Goal: Subscribe to service/newsletter

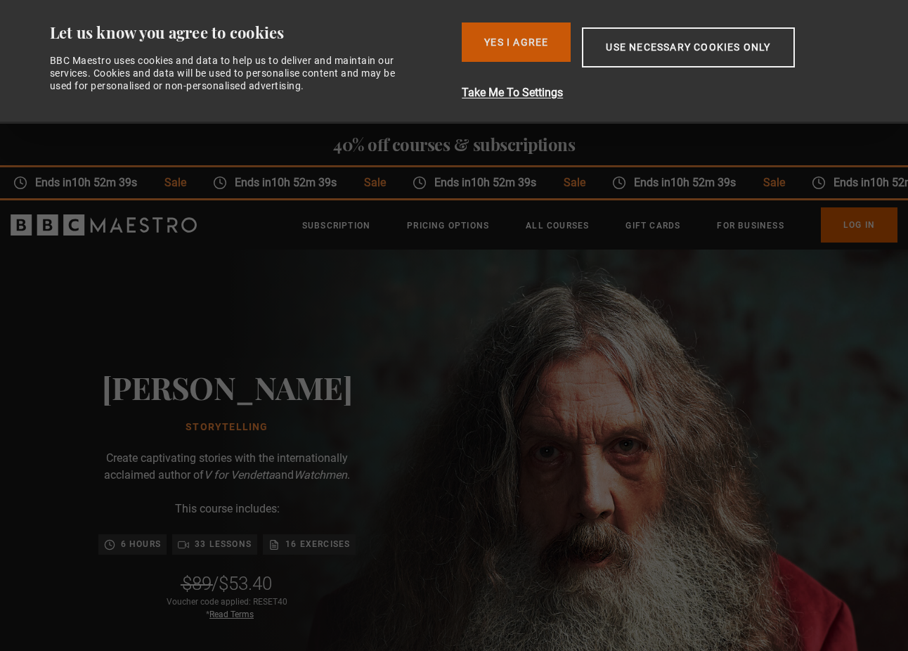
click at [533, 46] on button "Yes I Agree" at bounding box center [516, 41] width 109 height 39
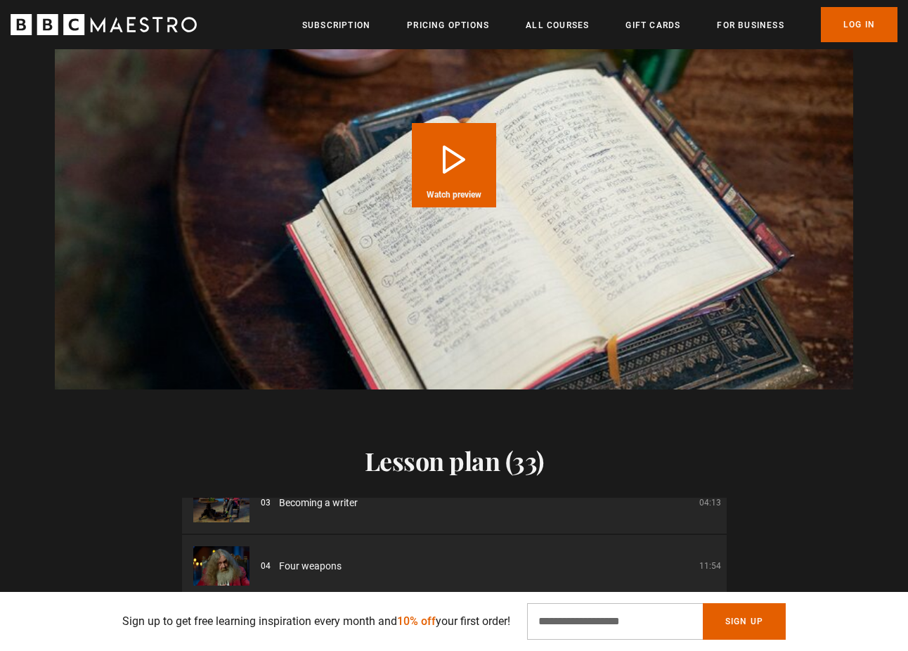
scroll to position [0, 737]
click at [567, 622] on input "Email Address" at bounding box center [615, 621] width 176 height 37
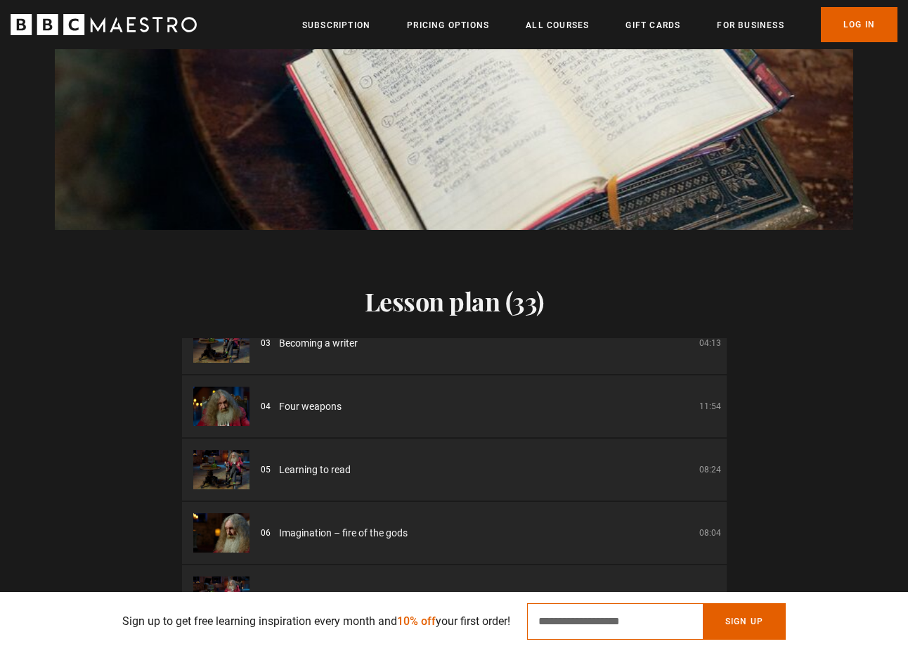
scroll to position [2205, 0]
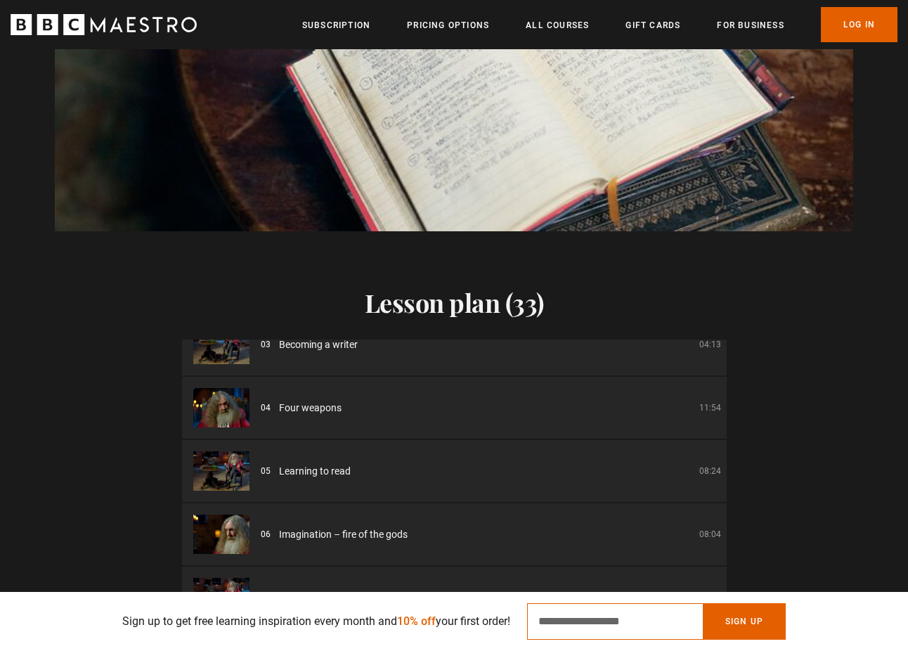
type input "*"
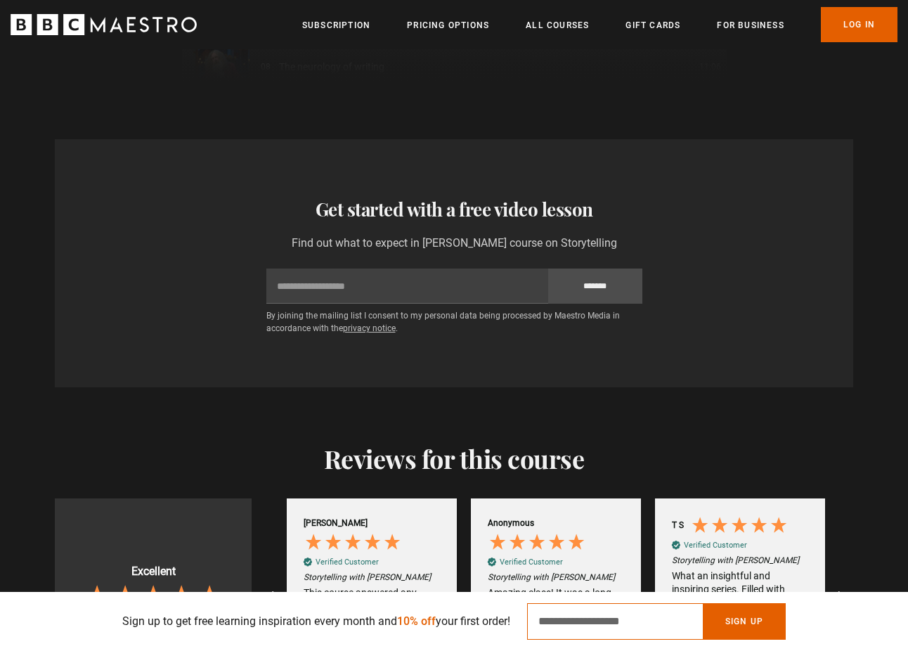
scroll to position [2811, 0]
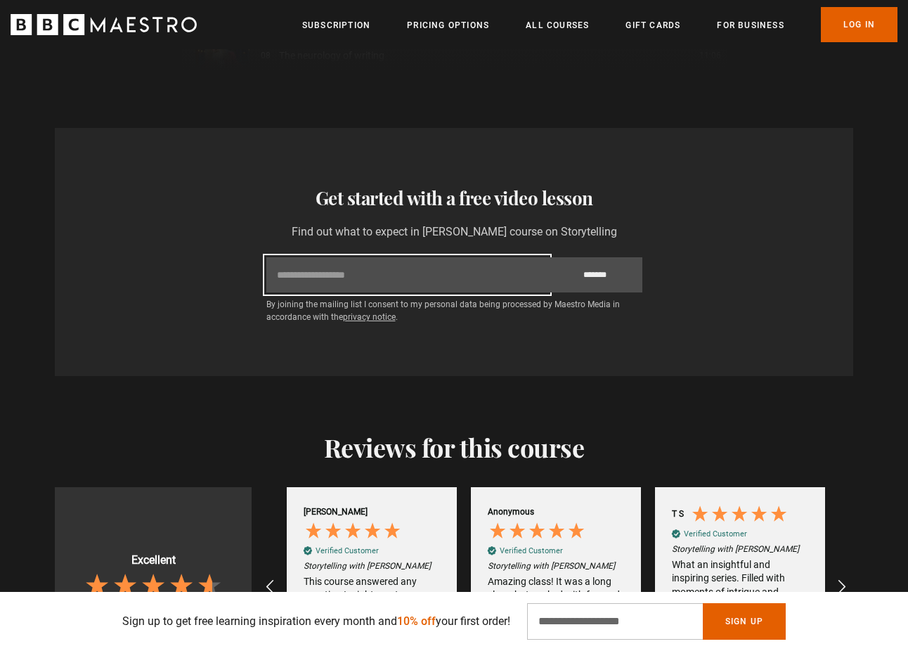
click at [325, 257] on input "Email" at bounding box center [407, 274] width 282 height 35
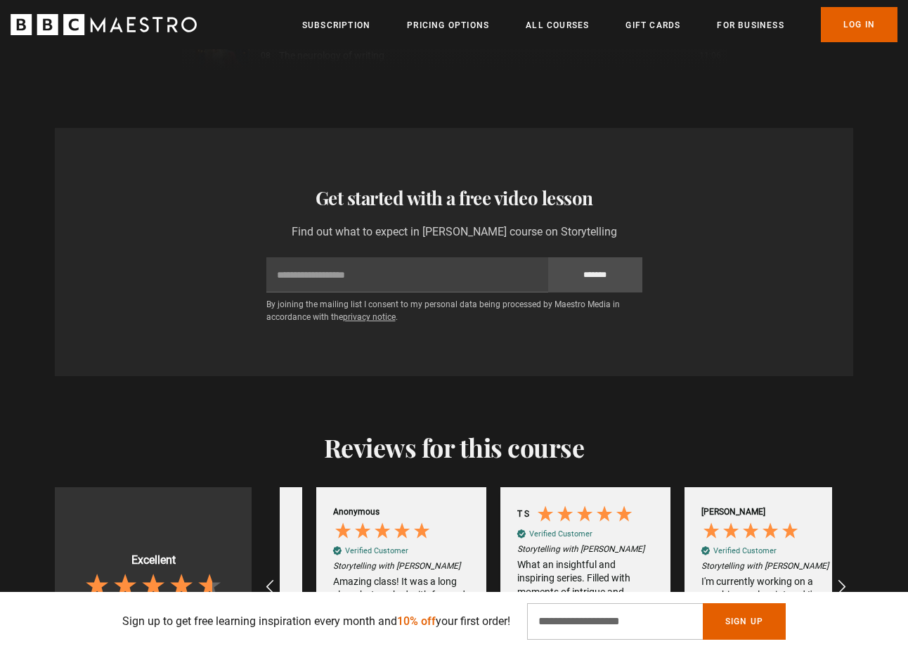
scroll to position [0, 1105]
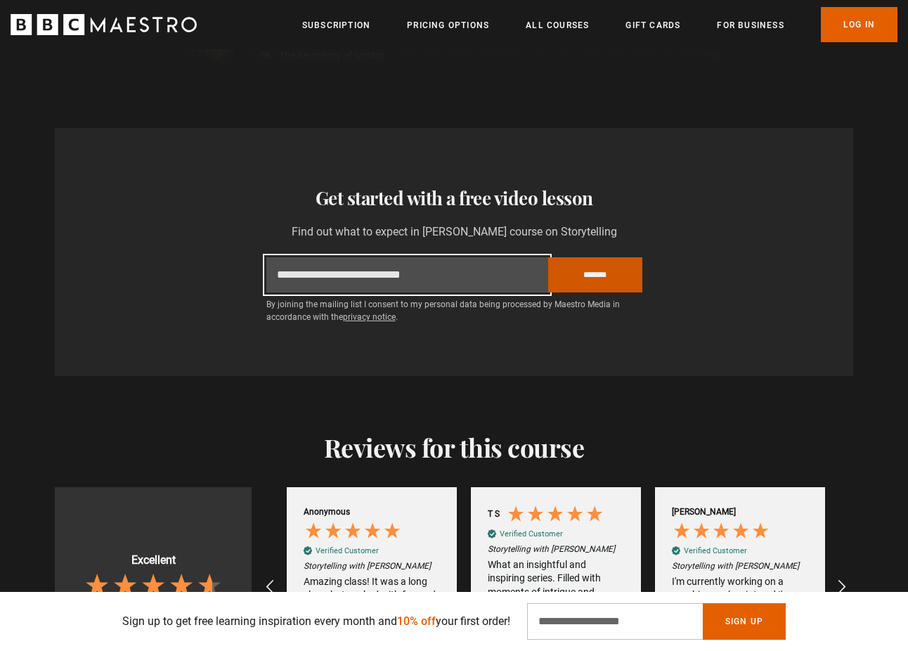
type input "**********"
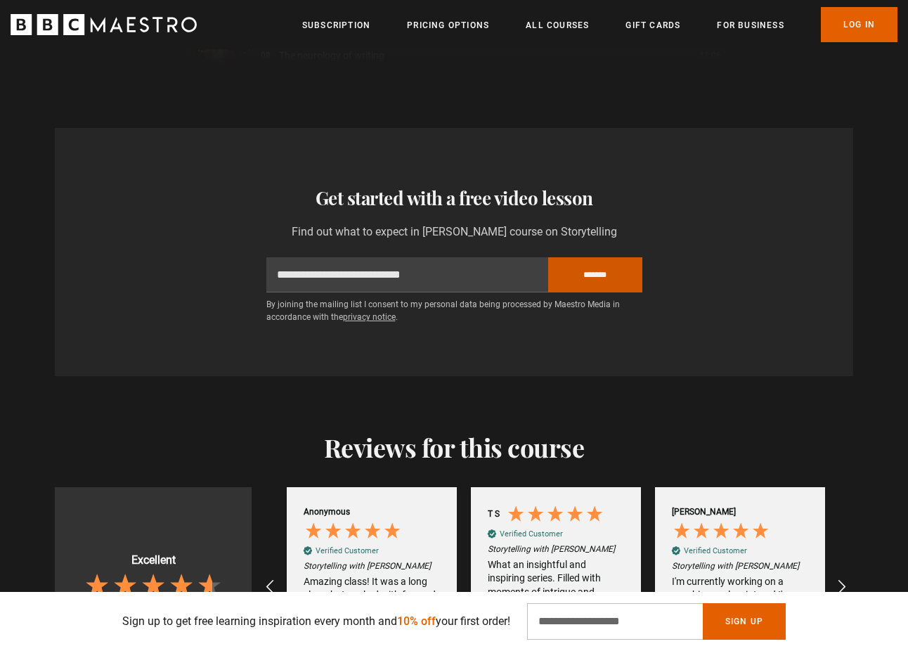
click at [588, 257] on input "*******" at bounding box center [595, 274] width 94 height 35
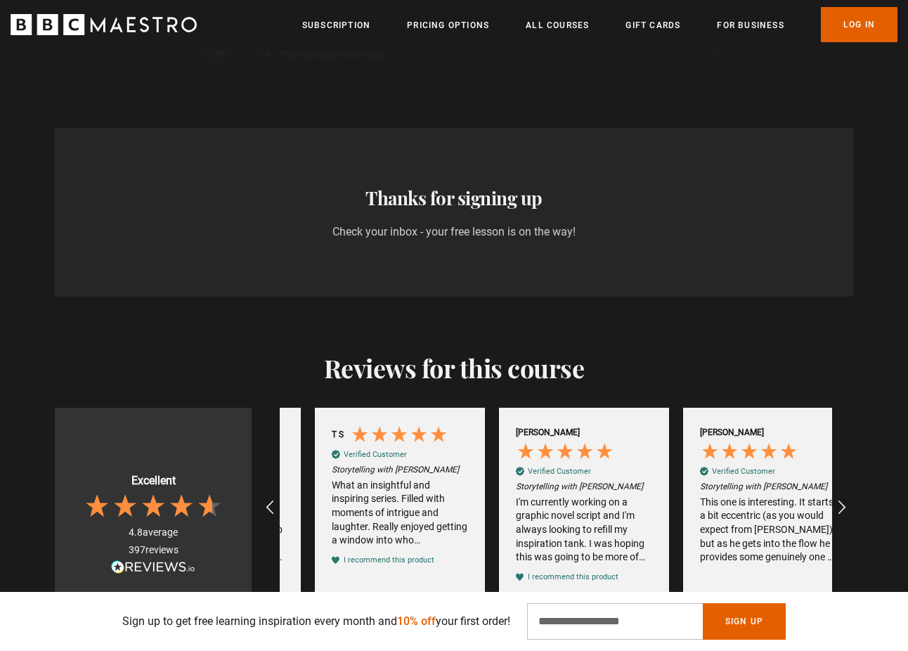
scroll to position [0, 1289]
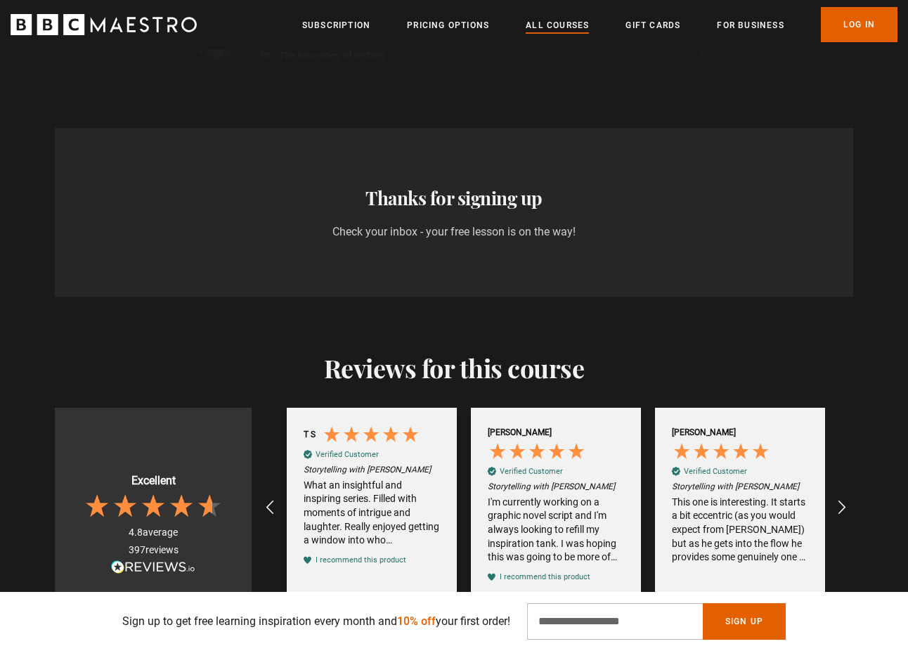
click at [559, 26] on link "All Courses" at bounding box center [557, 25] width 63 height 14
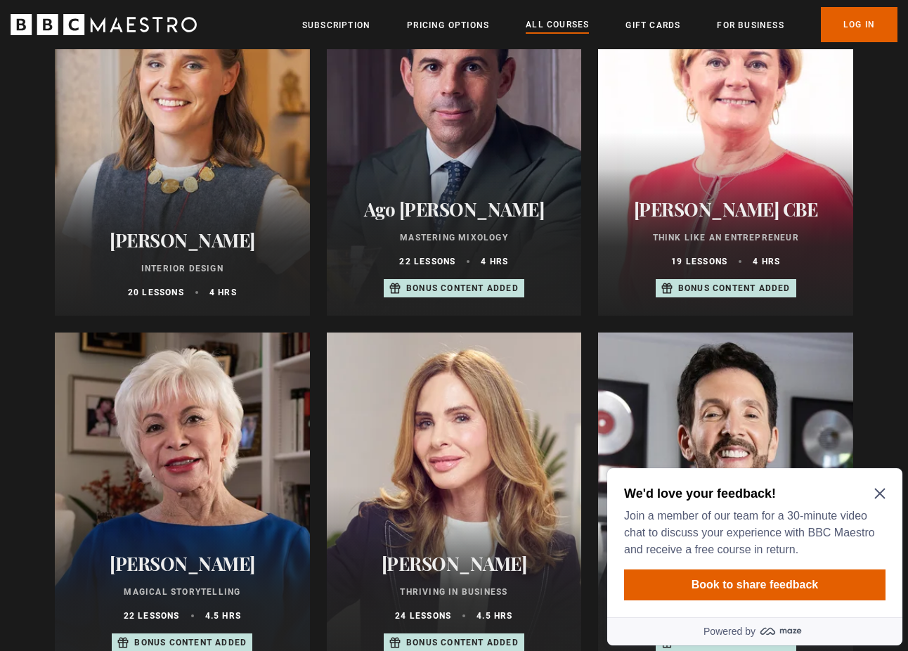
scroll to position [678, 0]
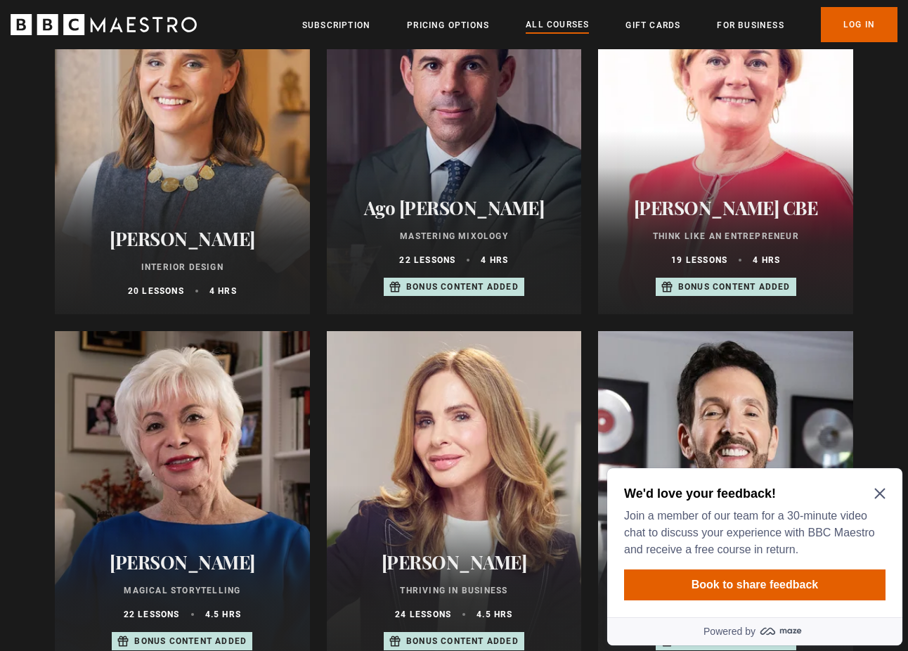
click at [877, 496] on icon "Close Maze Prompt" at bounding box center [880, 493] width 11 height 11
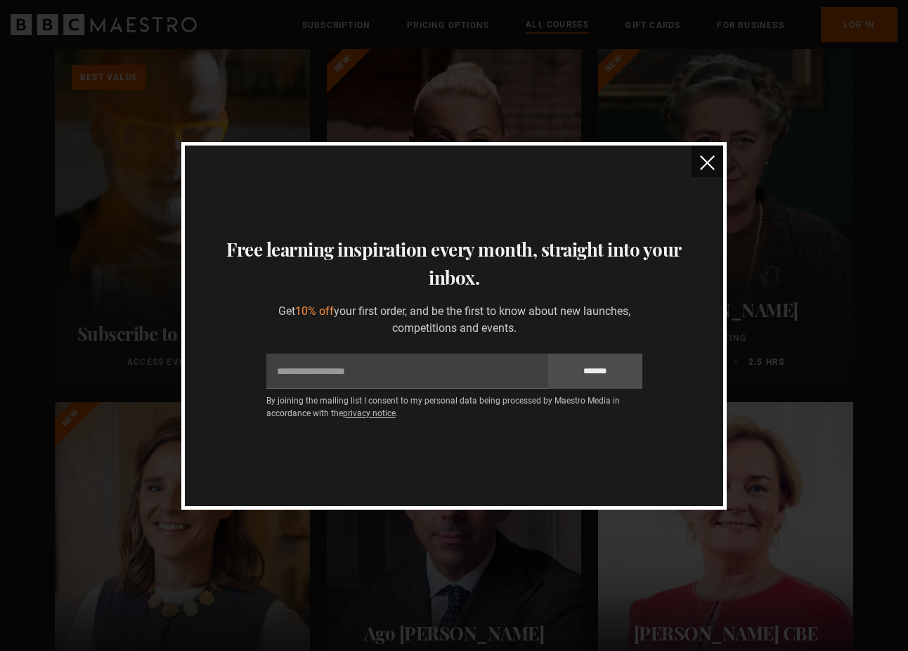
scroll to position [251, 0]
click at [709, 163] on img "close" at bounding box center [707, 162] width 15 height 15
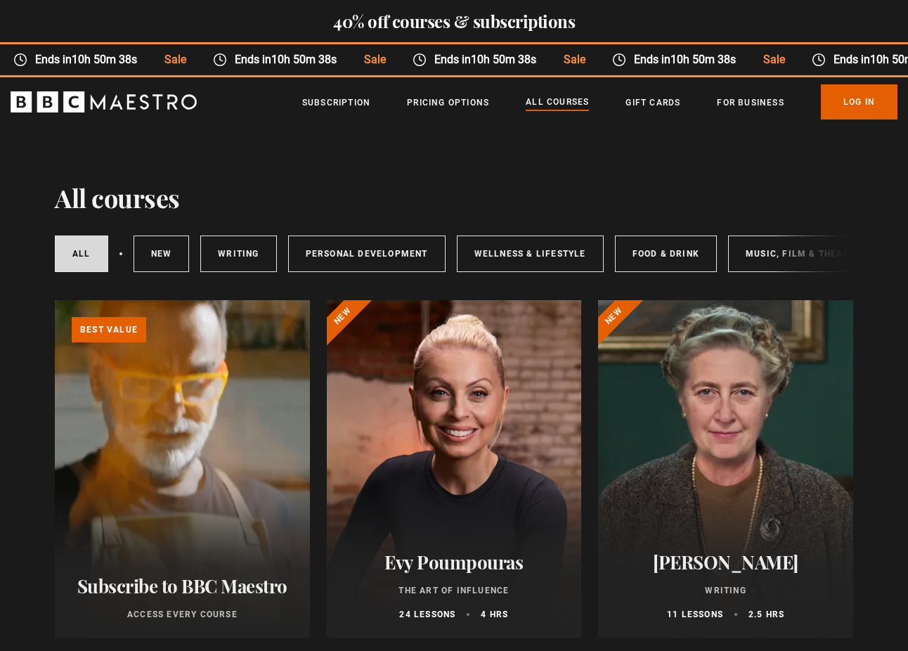
scroll to position [0, 0]
